Goal: Task Accomplishment & Management: Use online tool/utility

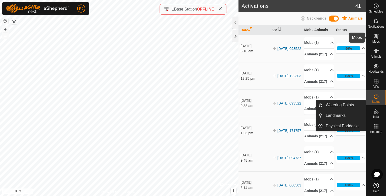
click at [375, 40] on span "Mobs" at bounding box center [375, 41] width 7 height 3
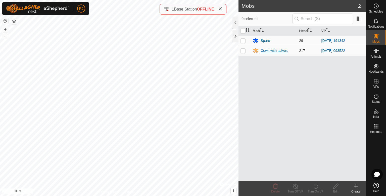
click at [273, 51] on div "Cows with calves" at bounding box center [273, 50] width 27 height 5
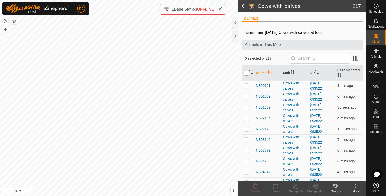
click at [245, 73] on input "checkbox" at bounding box center [246, 73] width 5 height 5
checkbox input "true"
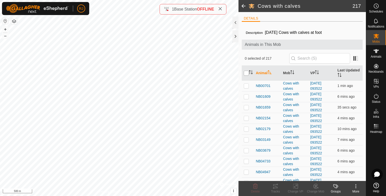
checkbox input "true"
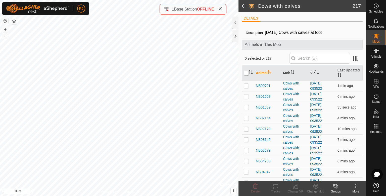
checkbox input "true"
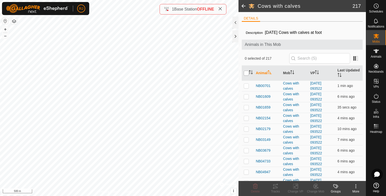
checkbox input "true"
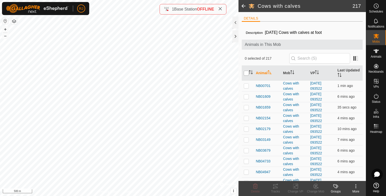
checkbox input "true"
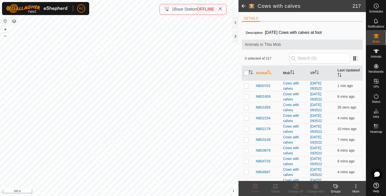
checkbox input "true"
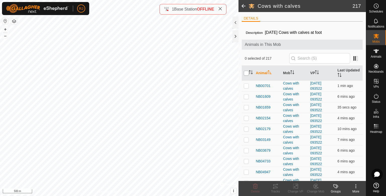
checkbox input "true"
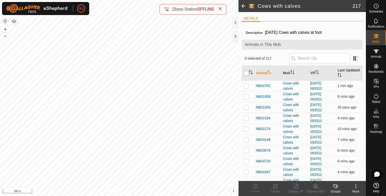
checkbox input "true"
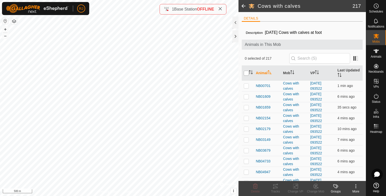
checkbox input "true"
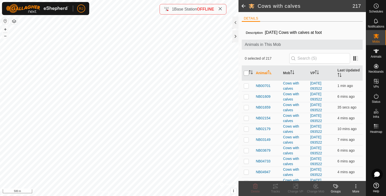
checkbox input "true"
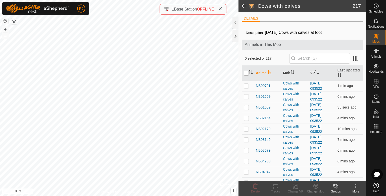
checkbox input "true"
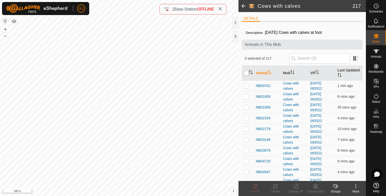
checkbox input "true"
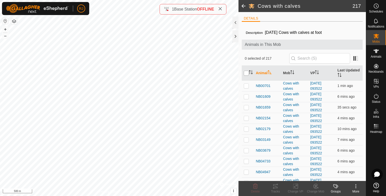
checkbox input "true"
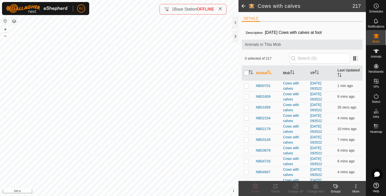
checkbox input "true"
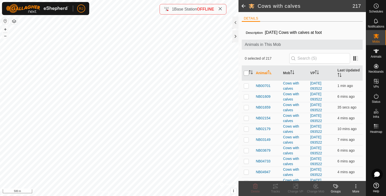
checkbox input "true"
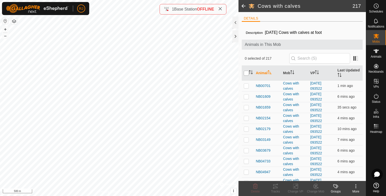
checkbox input "true"
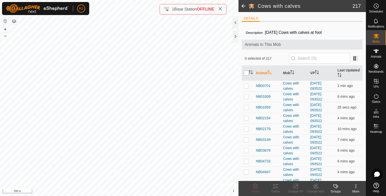
checkbox input "true"
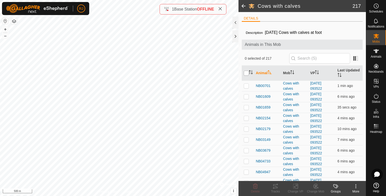
checkbox input "true"
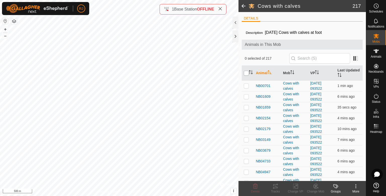
checkbox input "true"
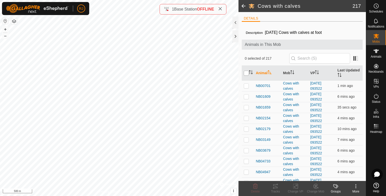
checkbox input "true"
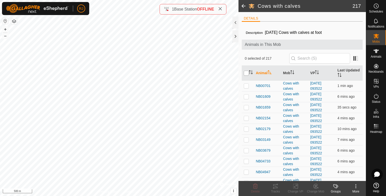
checkbox input "true"
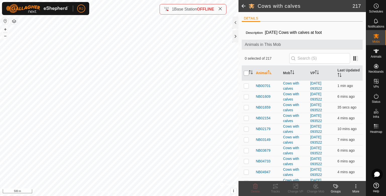
checkbox input "true"
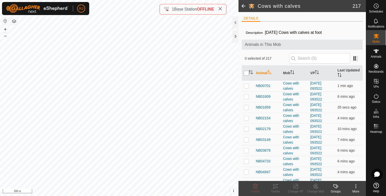
checkbox input "true"
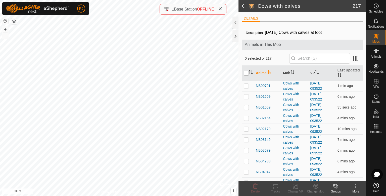
checkbox input "true"
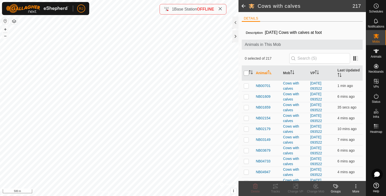
checkbox input "true"
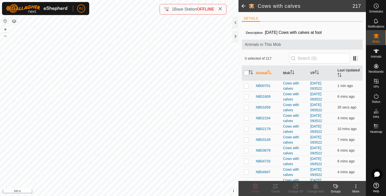
checkbox input "true"
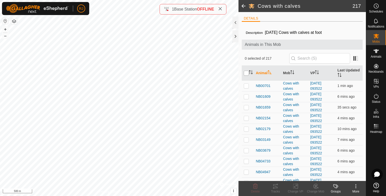
checkbox input "true"
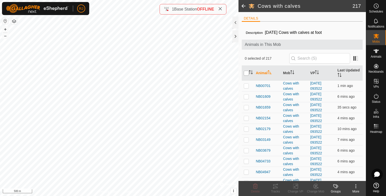
checkbox input "true"
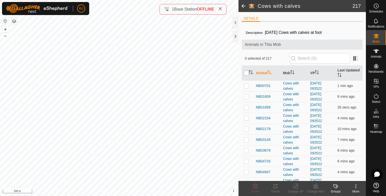
checkbox input "true"
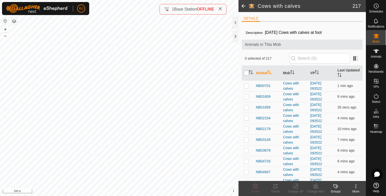
checkbox input "true"
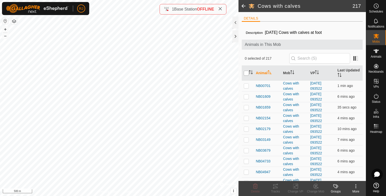
checkbox input "true"
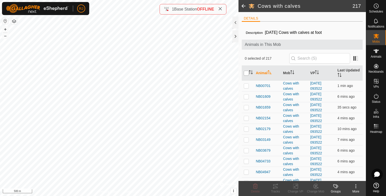
checkbox input "true"
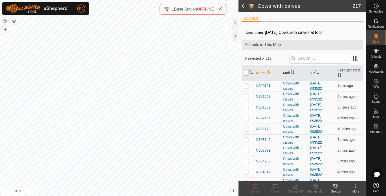
checkbox input "true"
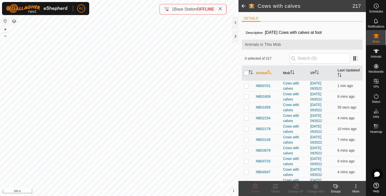
checkbox input "true"
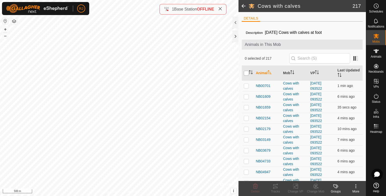
checkbox input "true"
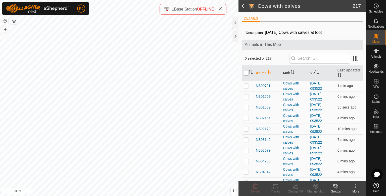
checkbox input "true"
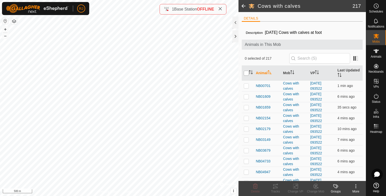
checkbox input "true"
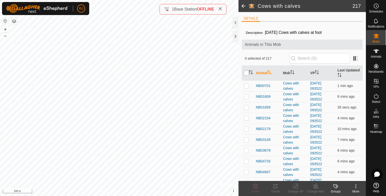
checkbox input "true"
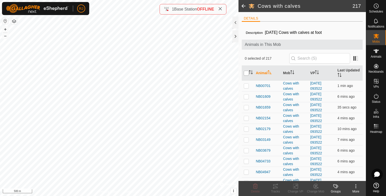
checkbox input "true"
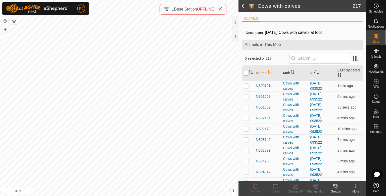
checkbox input "true"
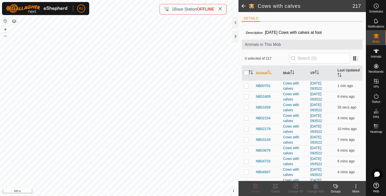
checkbox input "true"
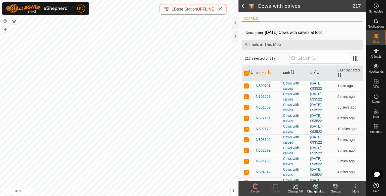
click at [295, 185] on icon at bounding box center [295, 187] width 6 height 6
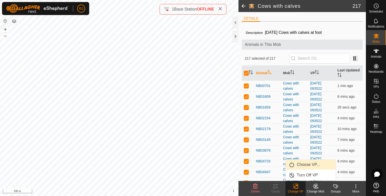
click at [301, 165] on link "Choose VP..." at bounding box center [311, 165] width 50 height 10
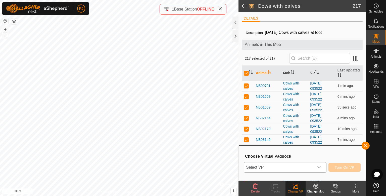
click at [270, 170] on span "Select VP" at bounding box center [279, 168] width 70 height 10
click at [274, 167] on span "Select VP" at bounding box center [279, 168] width 70 height 10
click at [272, 168] on span "Select VP" at bounding box center [279, 168] width 70 height 10
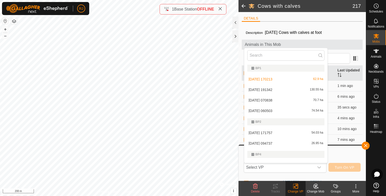
scroll to position [8, 0]
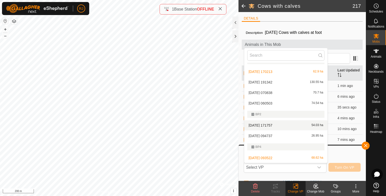
click at [265, 124] on li "[DATE] 171757 54.03 ha" at bounding box center [285, 126] width 83 height 10
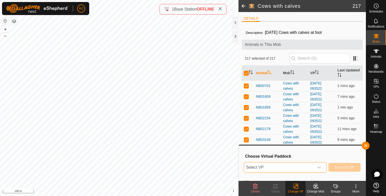
click at [268, 166] on span "Select VP" at bounding box center [279, 168] width 70 height 10
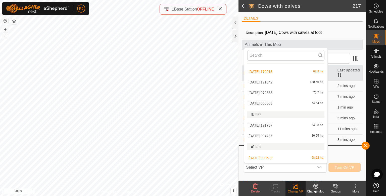
drag, startPoint x: 264, startPoint y: 147, endPoint x: 265, endPoint y: 150, distance: 3.4
click at [265, 150] on div "BP4" at bounding box center [285, 147] width 77 height 7
click at [260, 124] on li "[DATE] 171757 54.03 ha" at bounding box center [285, 126] width 83 height 10
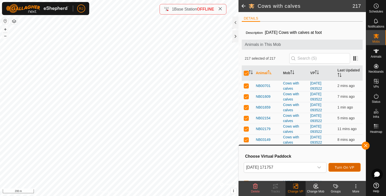
click at [345, 168] on span "Turn On VP" at bounding box center [344, 168] width 20 height 4
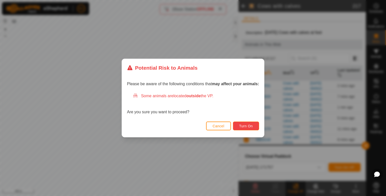
click at [245, 127] on span "Turn On" at bounding box center [246, 126] width 14 height 4
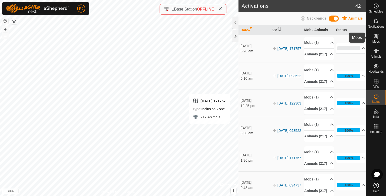
click at [376, 37] on icon at bounding box center [376, 36] width 6 height 5
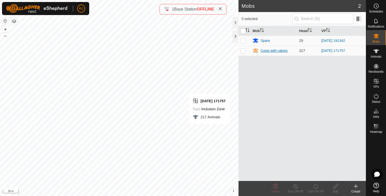
click at [266, 51] on div "Cows with calves" at bounding box center [273, 50] width 27 height 5
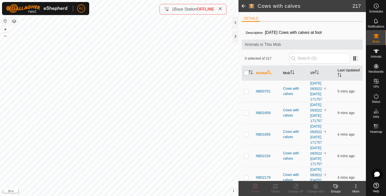
click at [246, 71] on input "checkbox" at bounding box center [246, 73] width 5 height 5
click at [295, 188] on icon at bounding box center [295, 187] width 6 height 6
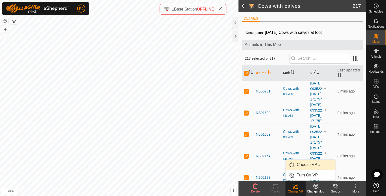
click at [299, 165] on link "Choose VP..." at bounding box center [311, 165] width 50 height 10
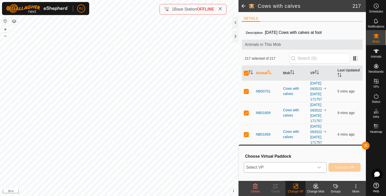
click at [273, 169] on span "Select VP" at bounding box center [279, 168] width 70 height 10
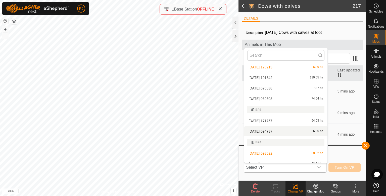
scroll to position [18, 0]
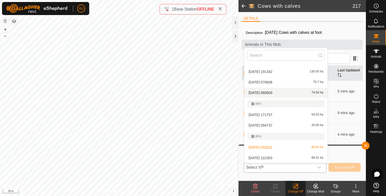
click at [268, 91] on li "[DATE] 060503 74.54 ha" at bounding box center [285, 93] width 83 height 10
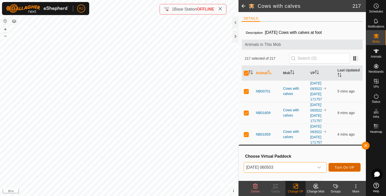
click at [338, 166] on span "Turn On VP" at bounding box center [344, 168] width 20 height 4
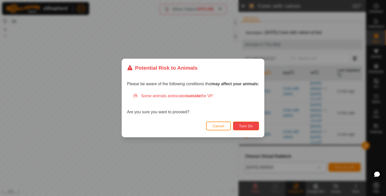
click at [241, 125] on span "Turn On" at bounding box center [246, 126] width 14 height 4
